Goal: Task Accomplishment & Management: Use online tool/utility

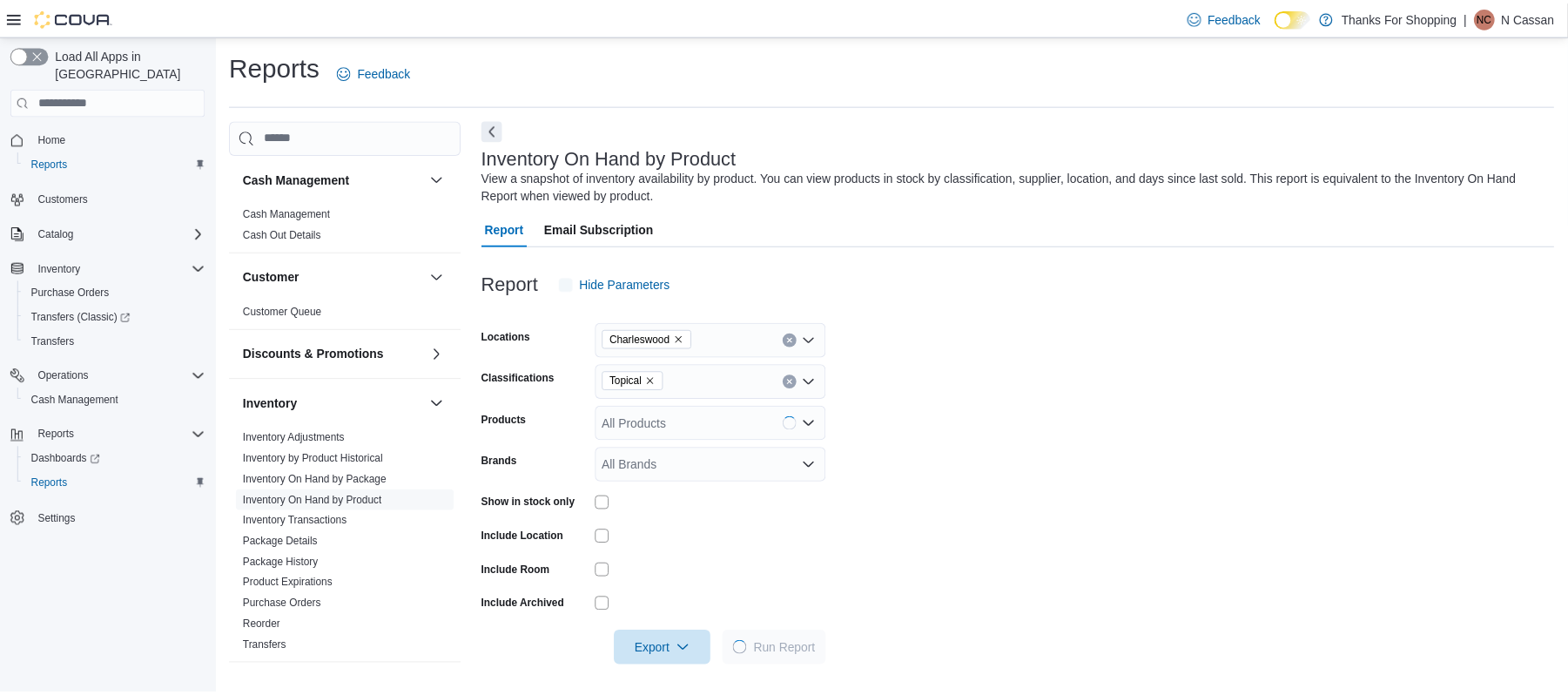
scroll to position [7, 0]
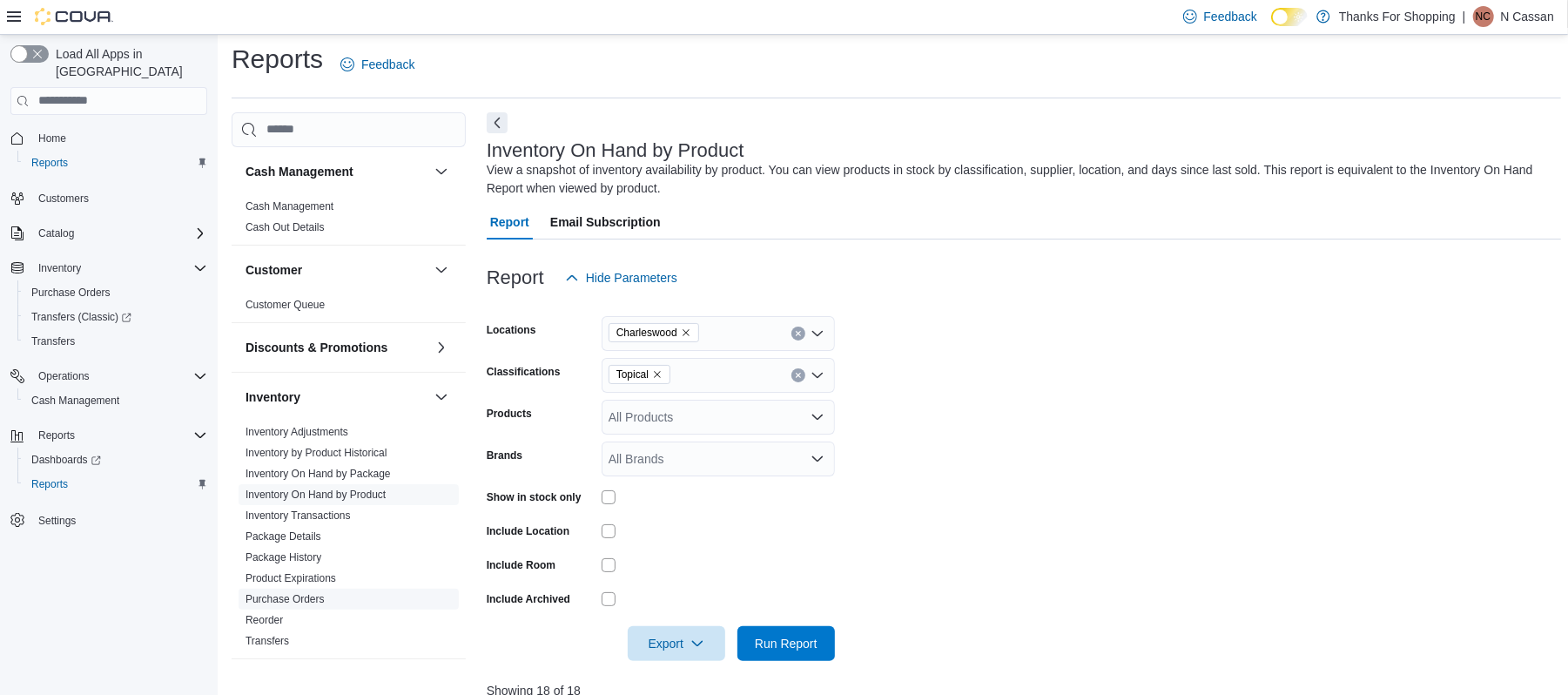
click at [313, 595] on link "Purchase Orders" at bounding box center [286, 599] width 79 height 12
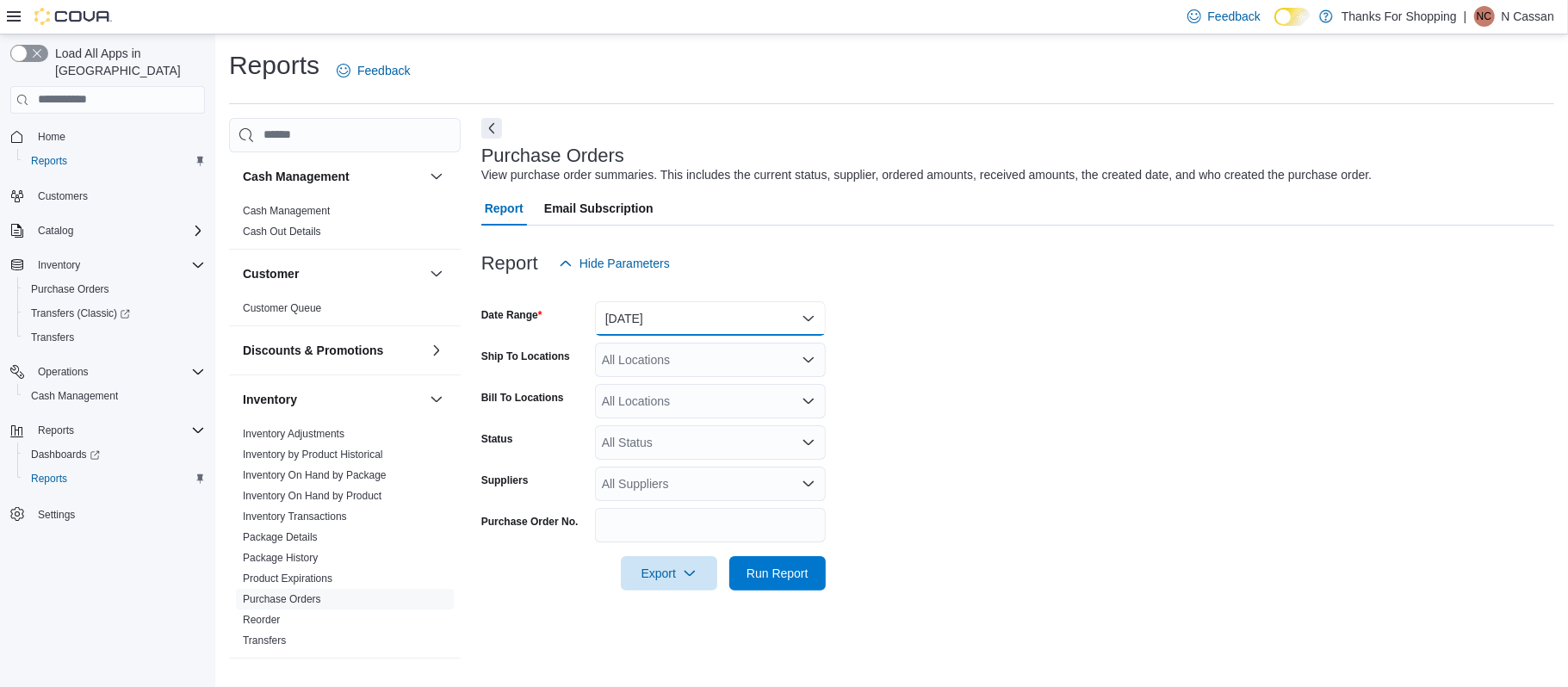
click at [754, 313] on button "Yesterday" at bounding box center [710, 319] width 231 height 35
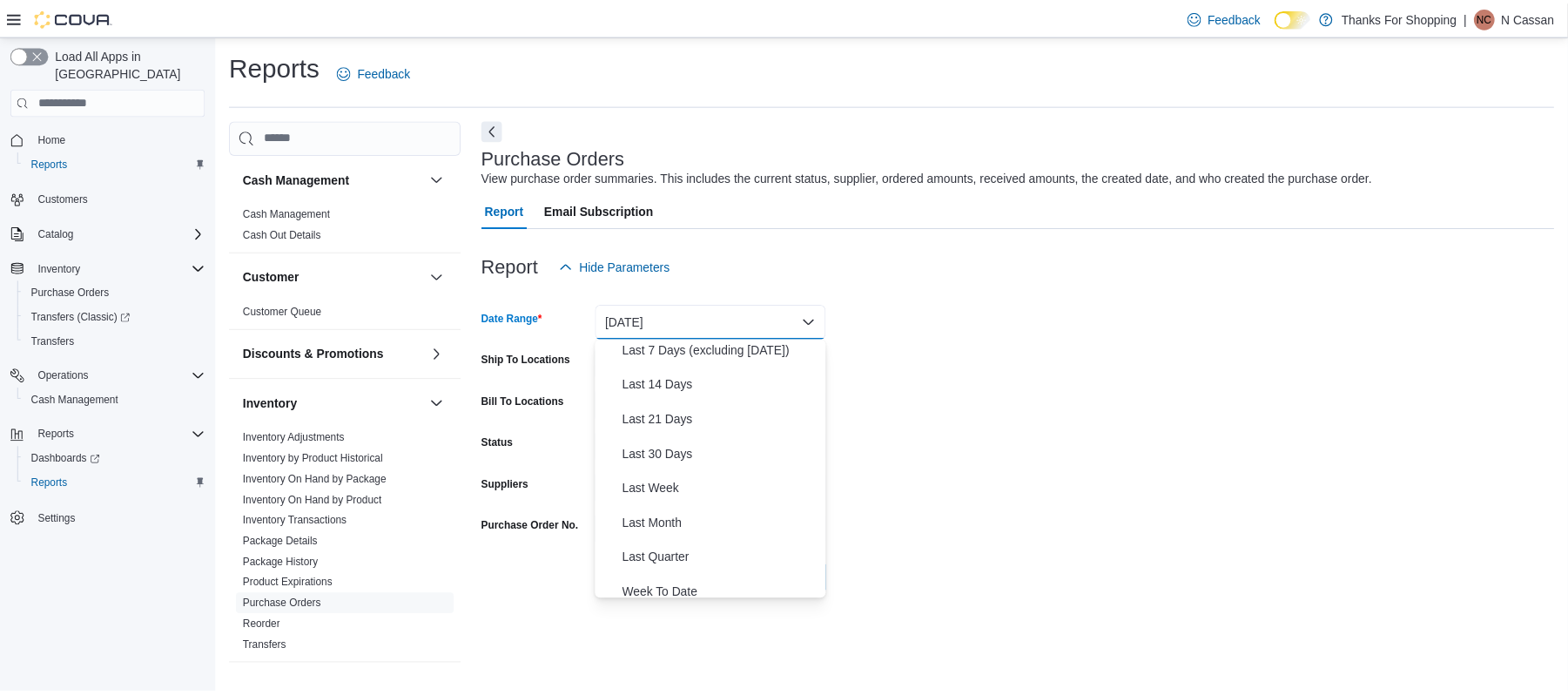
scroll to position [262, 0]
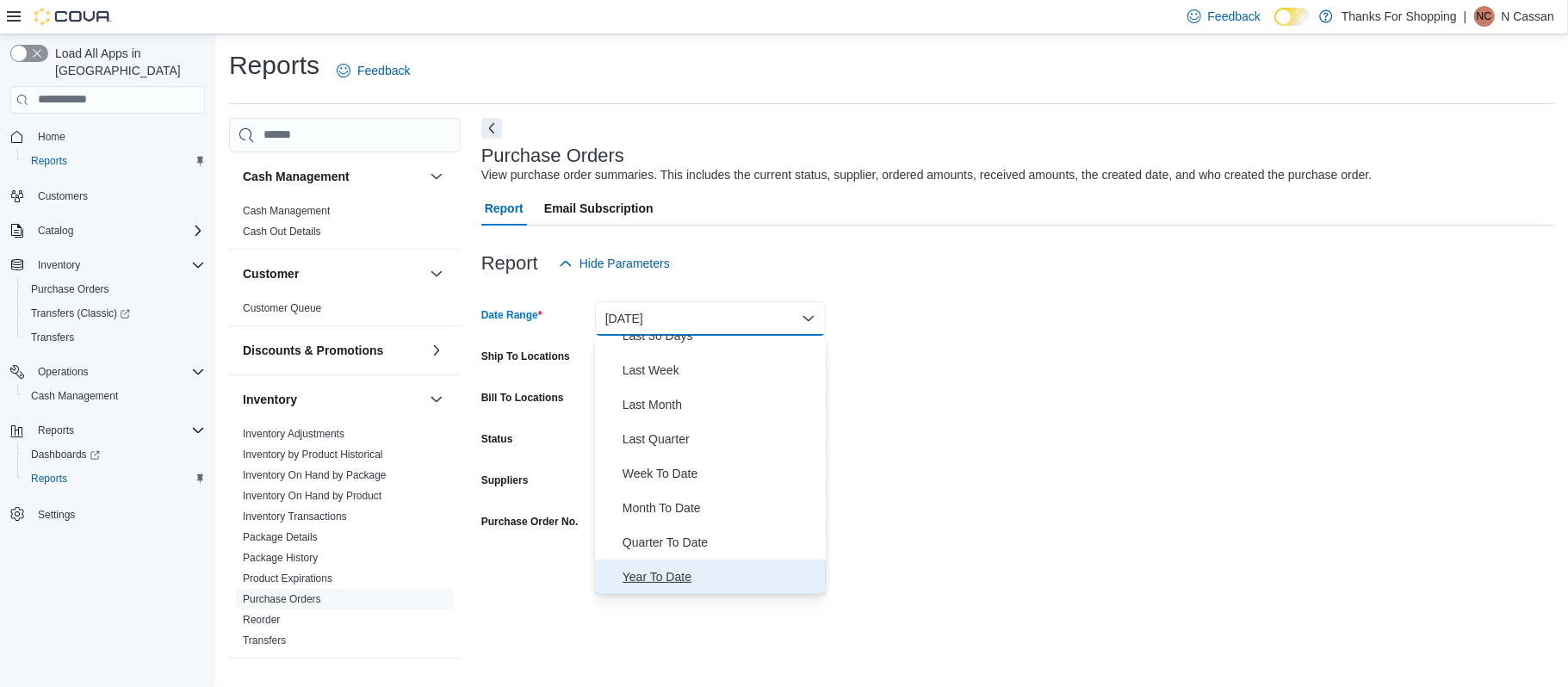
click at [706, 576] on span "Year To Date" at bounding box center [720, 576] width 196 height 21
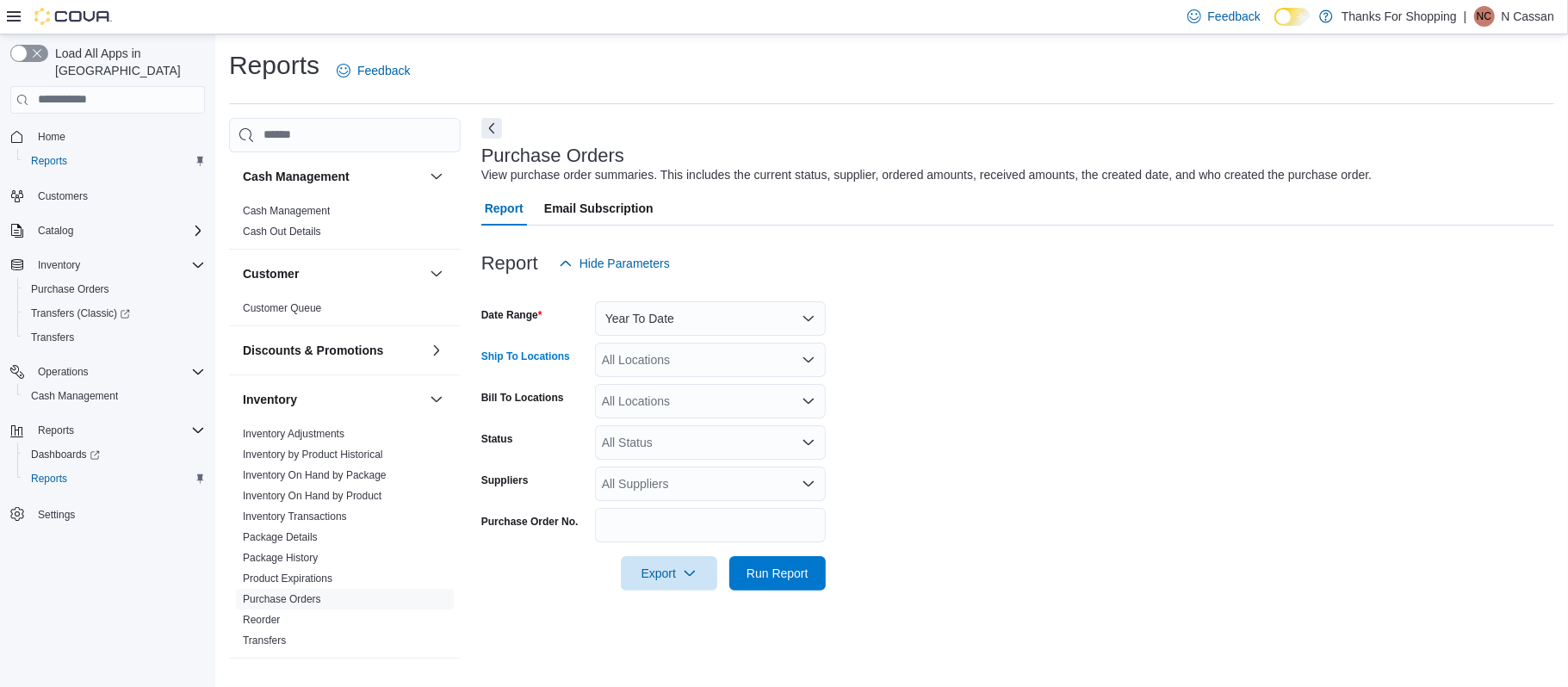
click at [706, 364] on div "All Locations" at bounding box center [710, 360] width 231 height 35
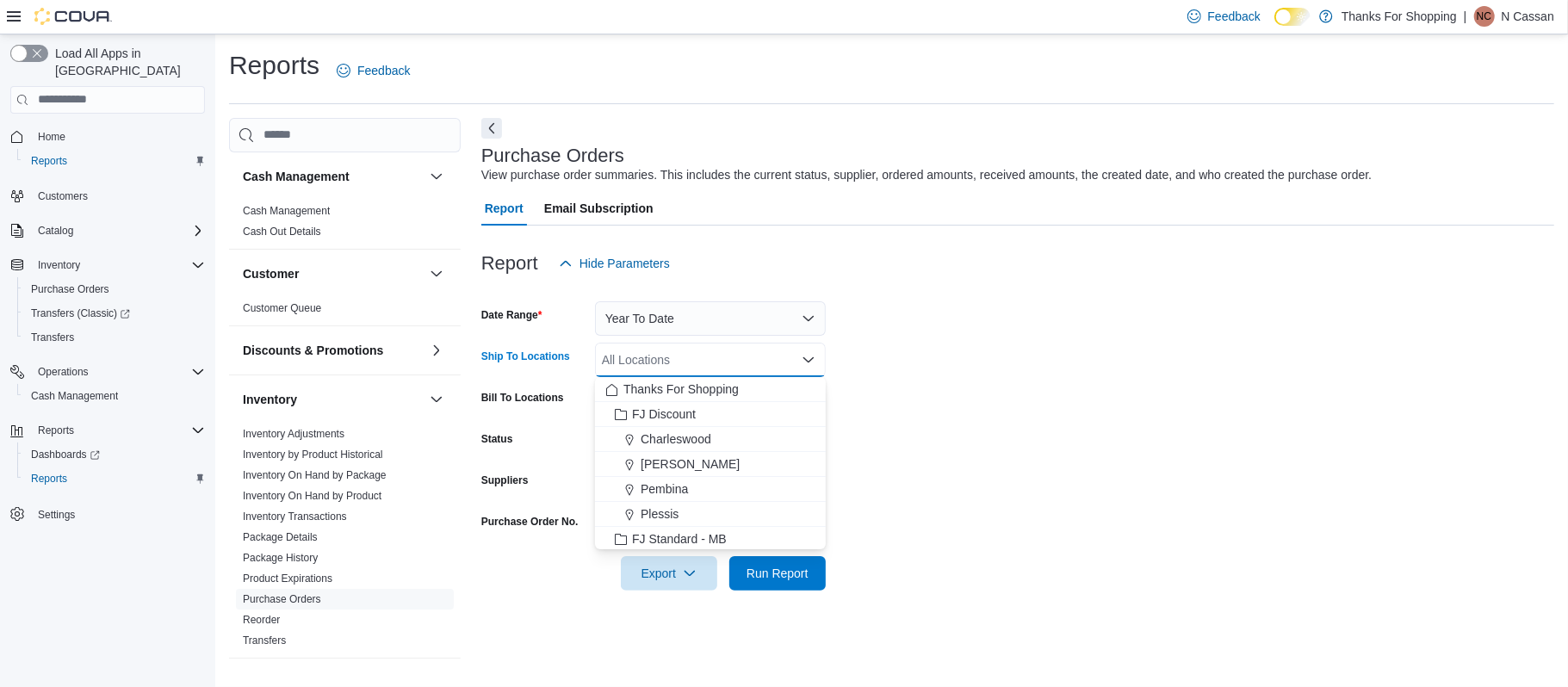
drag, startPoint x: 693, startPoint y: 439, endPoint x: 1006, endPoint y: 427, distance: 313.2
click at [693, 439] on span "Charleswood" at bounding box center [675, 439] width 70 height 17
click at [1011, 427] on form "Date Range Year To Date Ship To Locations Charleswood Combo box. Selected. Char…" at bounding box center [1018, 435] width 1073 height 310
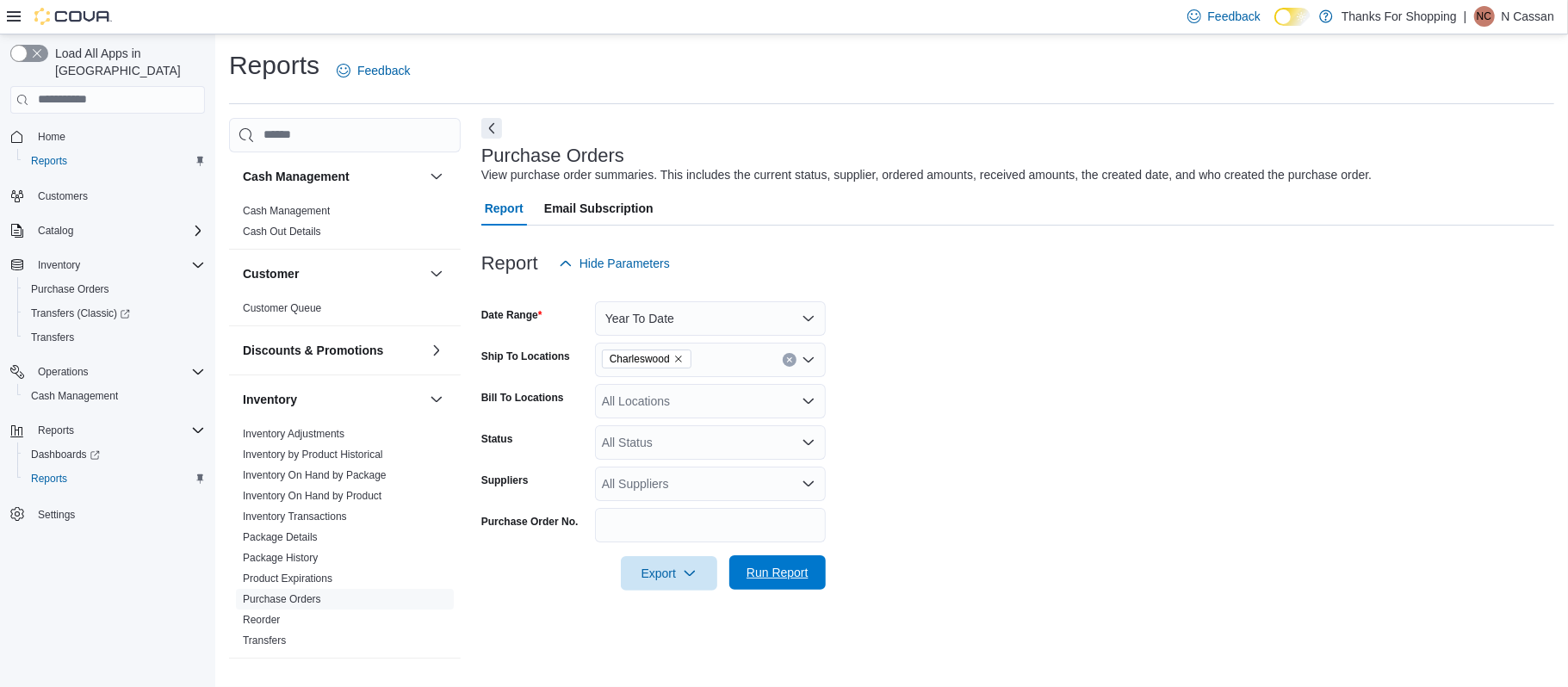
click at [807, 586] on span "Run Report" at bounding box center [777, 573] width 76 height 35
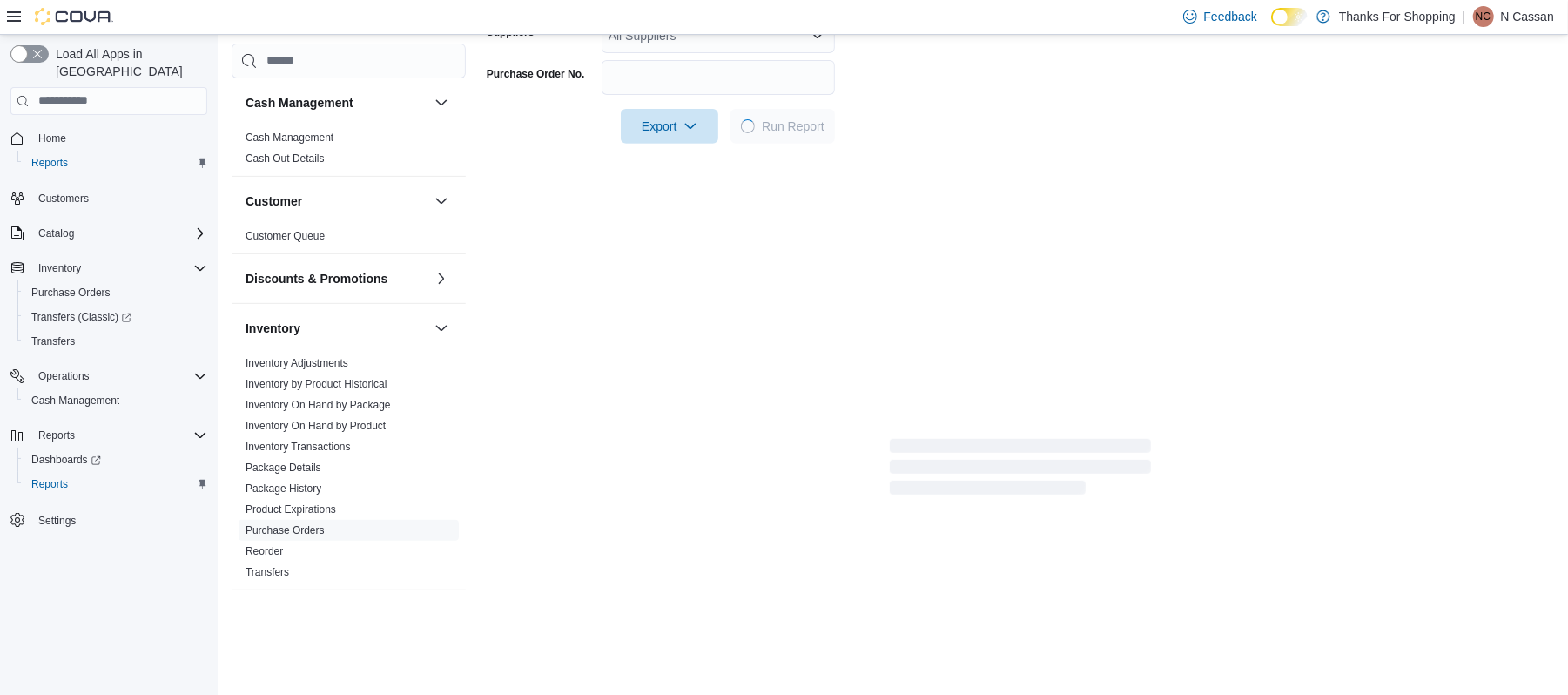
scroll to position [464, 0]
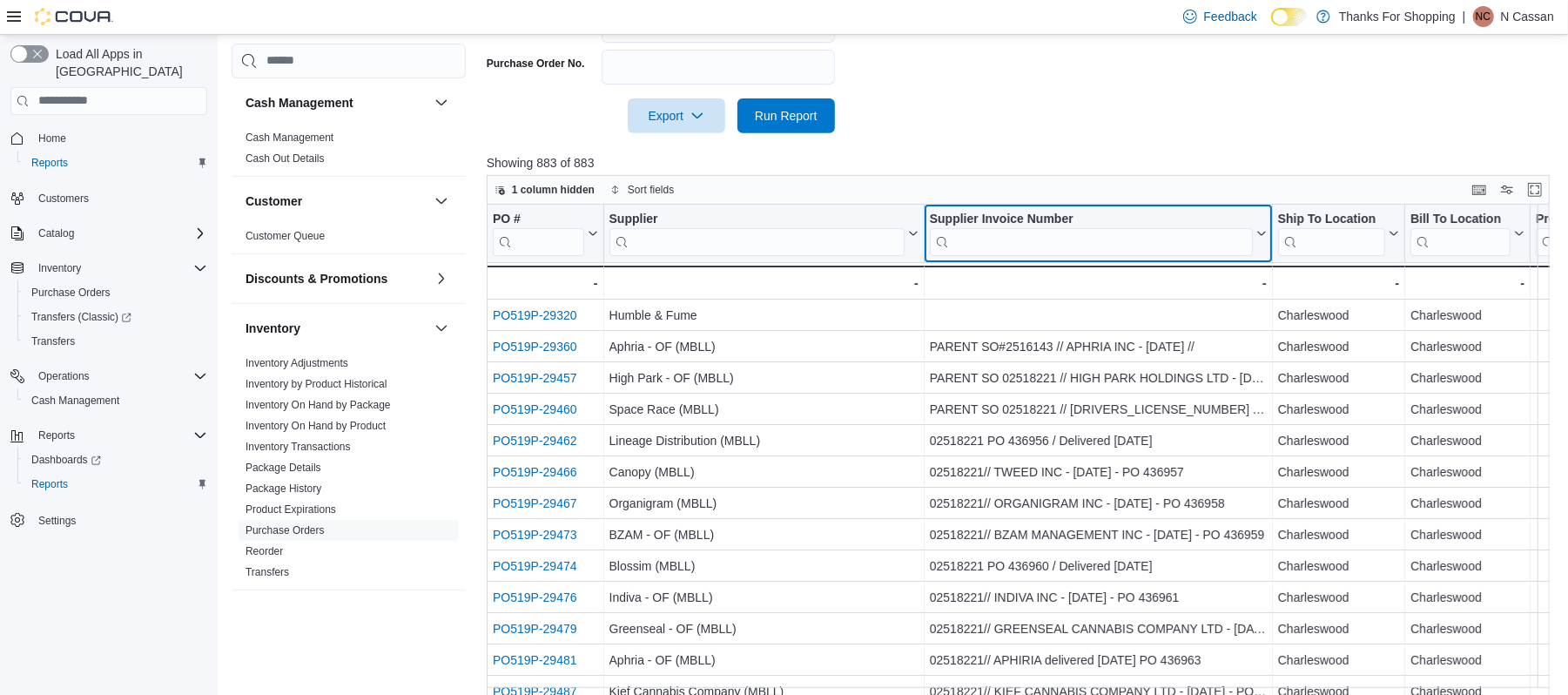
click at [1032, 235] on input "search" at bounding box center [1091, 241] width 323 height 28
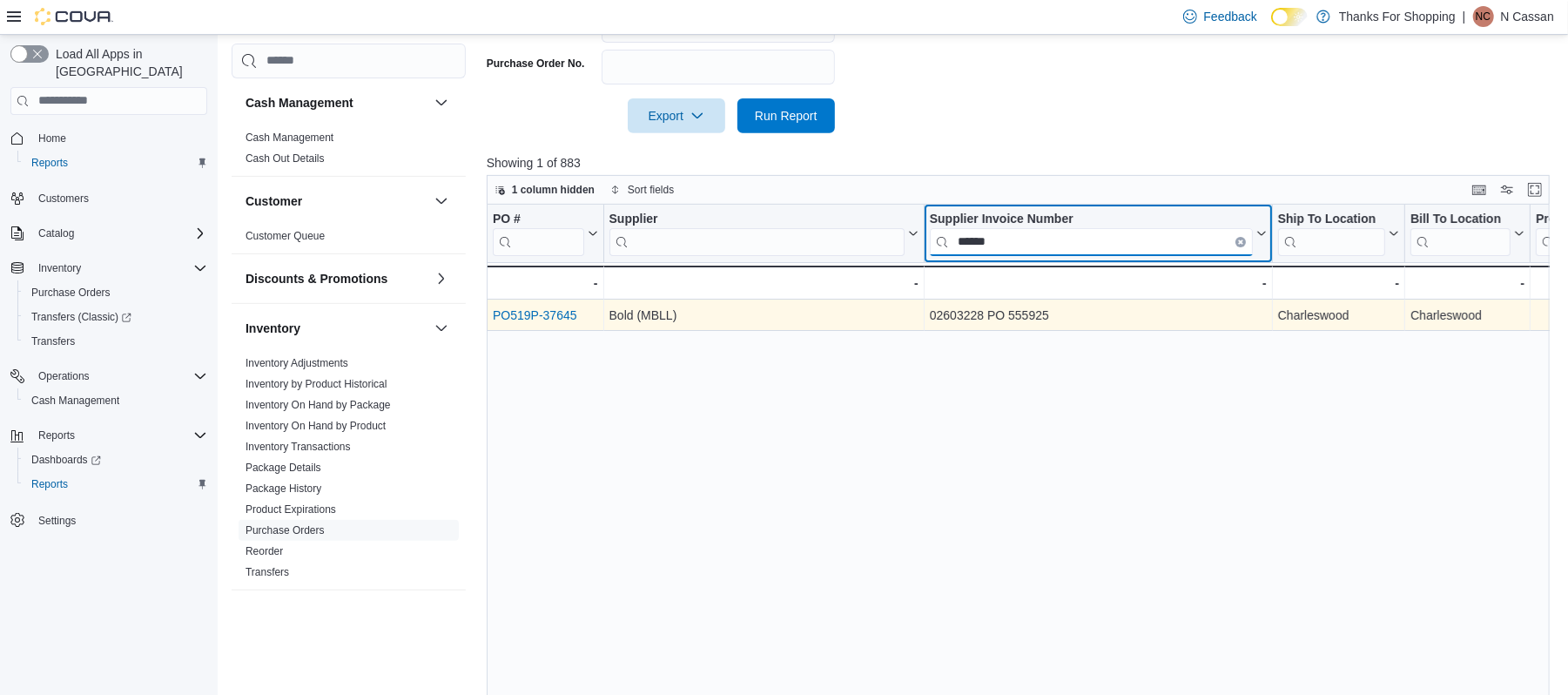
type input "******"
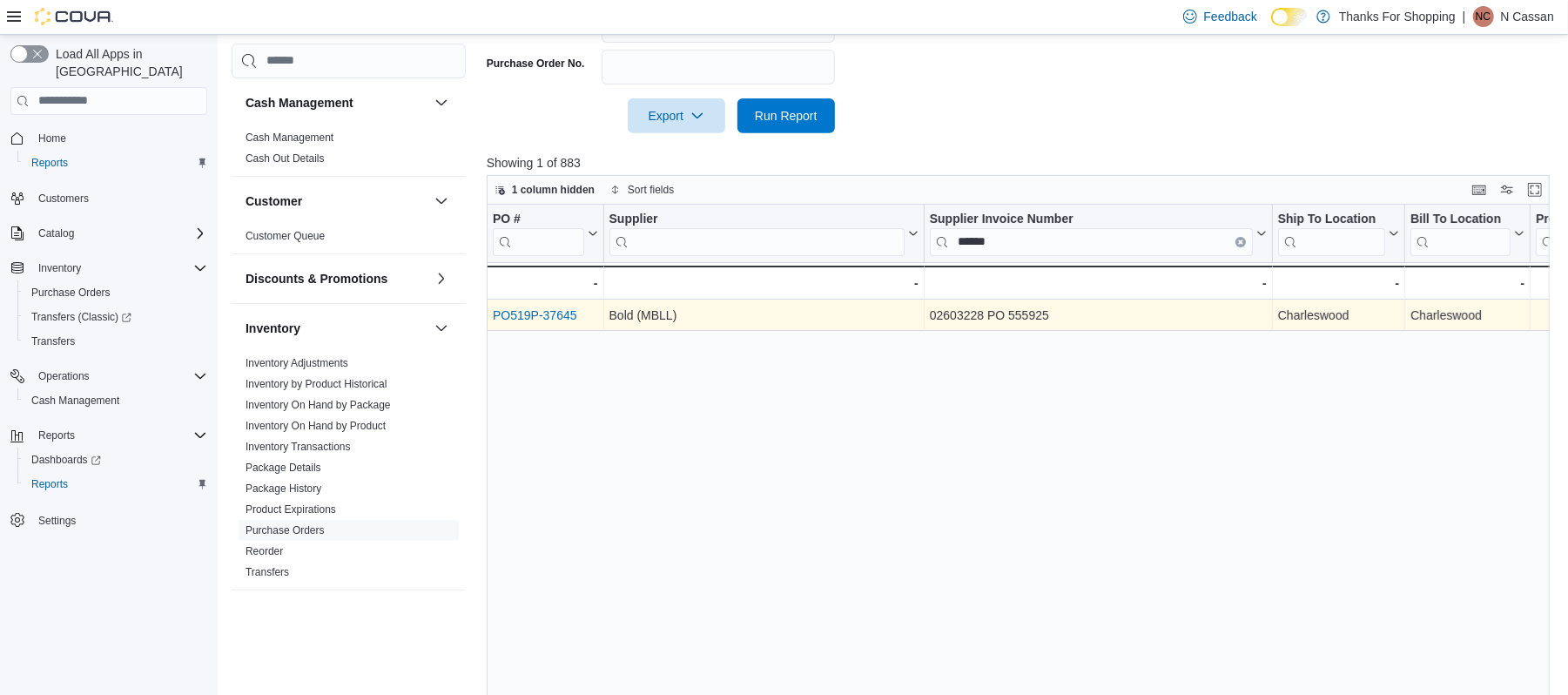
click at [517, 310] on link "PO519P-37645" at bounding box center [534, 315] width 84 height 14
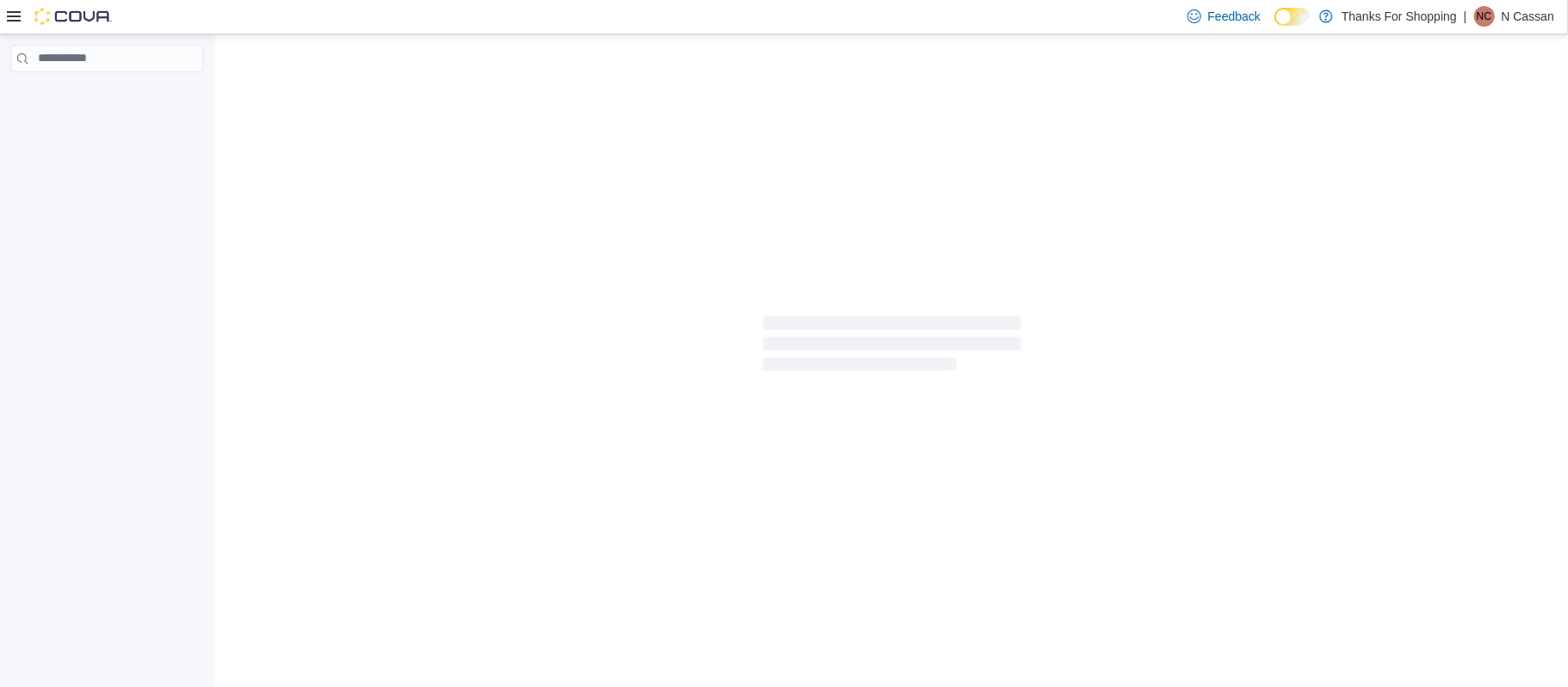
click at [1546, 21] on p "N Cassan" at bounding box center [1527, 16] width 52 height 21
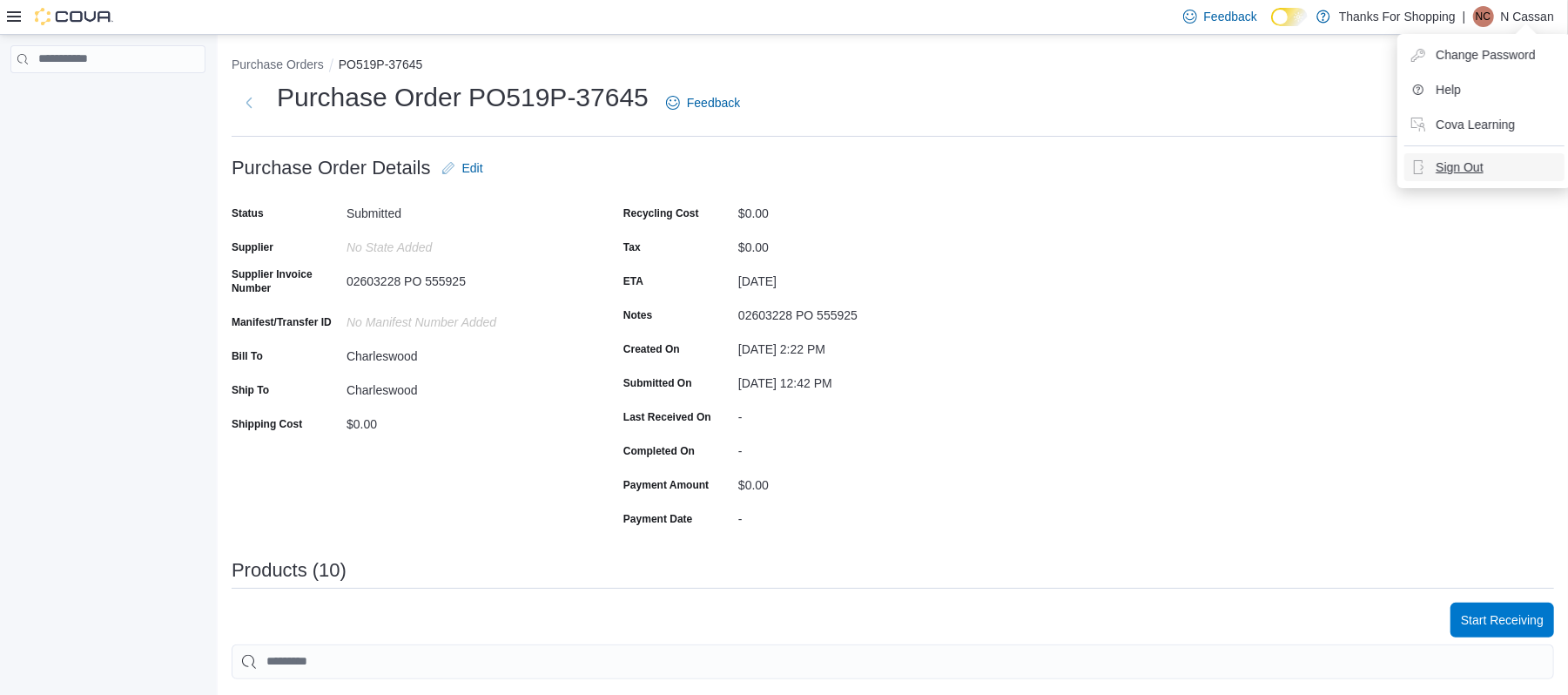
click at [1502, 169] on button "Sign Out" at bounding box center [1484, 167] width 160 height 28
